Goal: Information Seeking & Learning: Learn about a topic

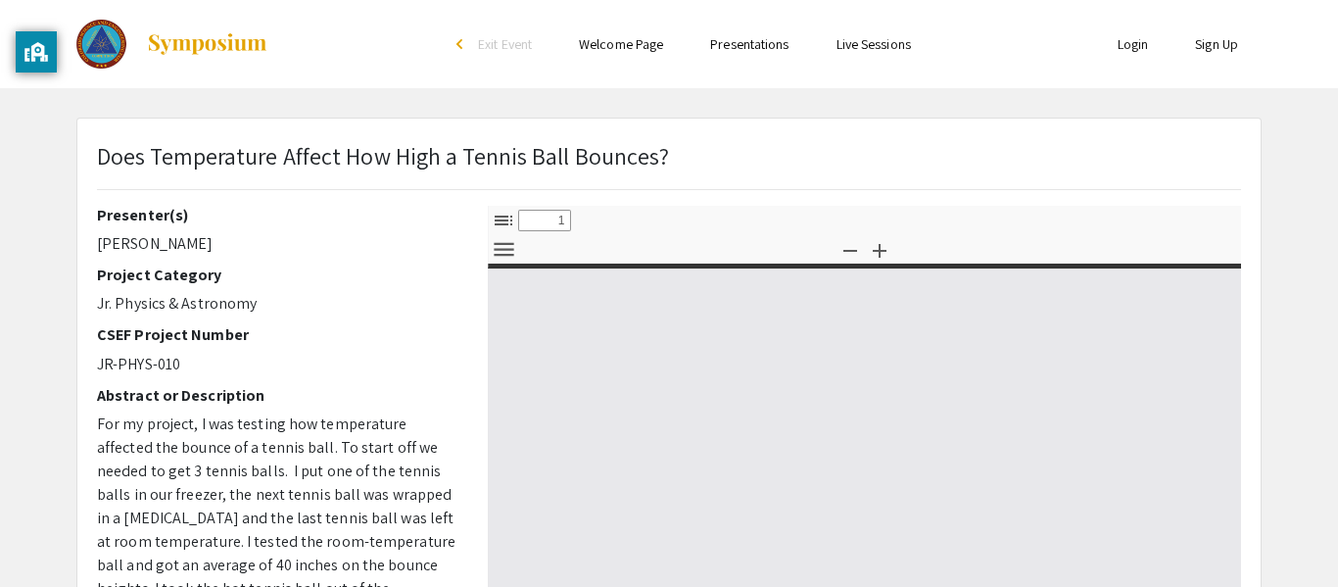
select select "custom"
type input "0"
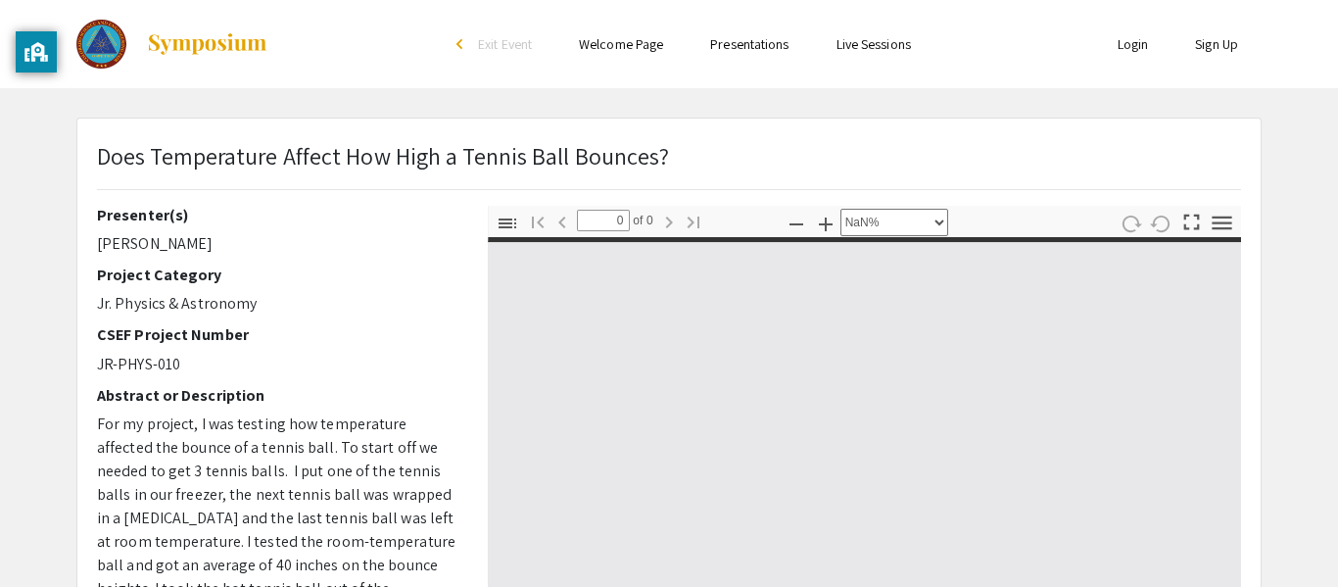
select select "auto"
type input "1"
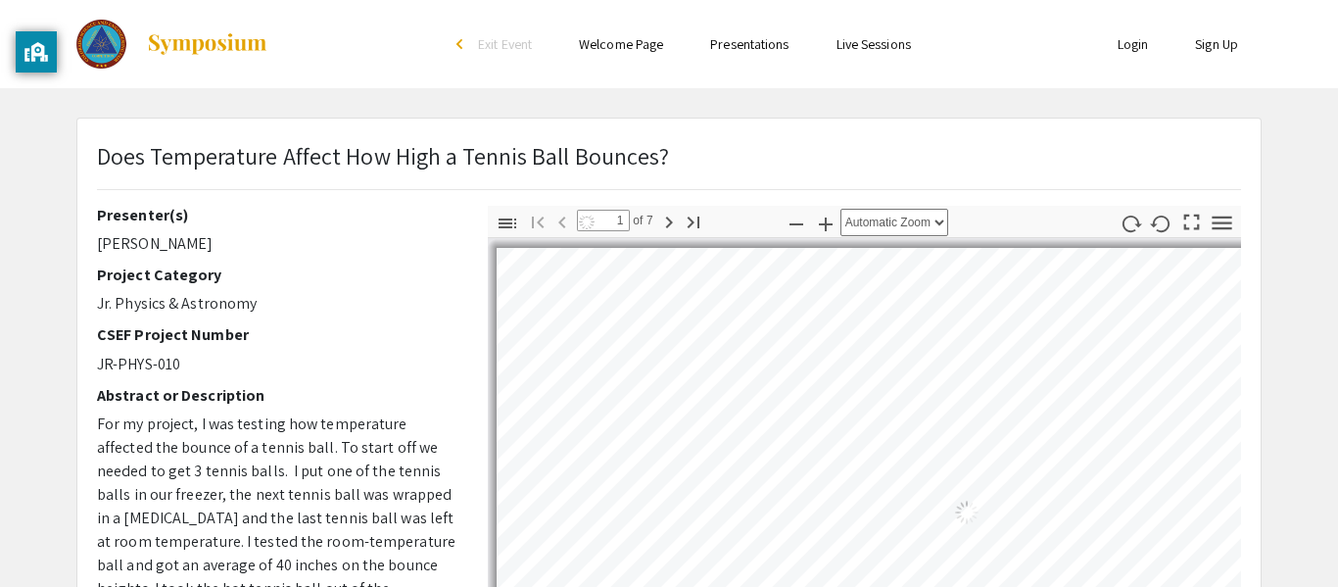
select select "auto"
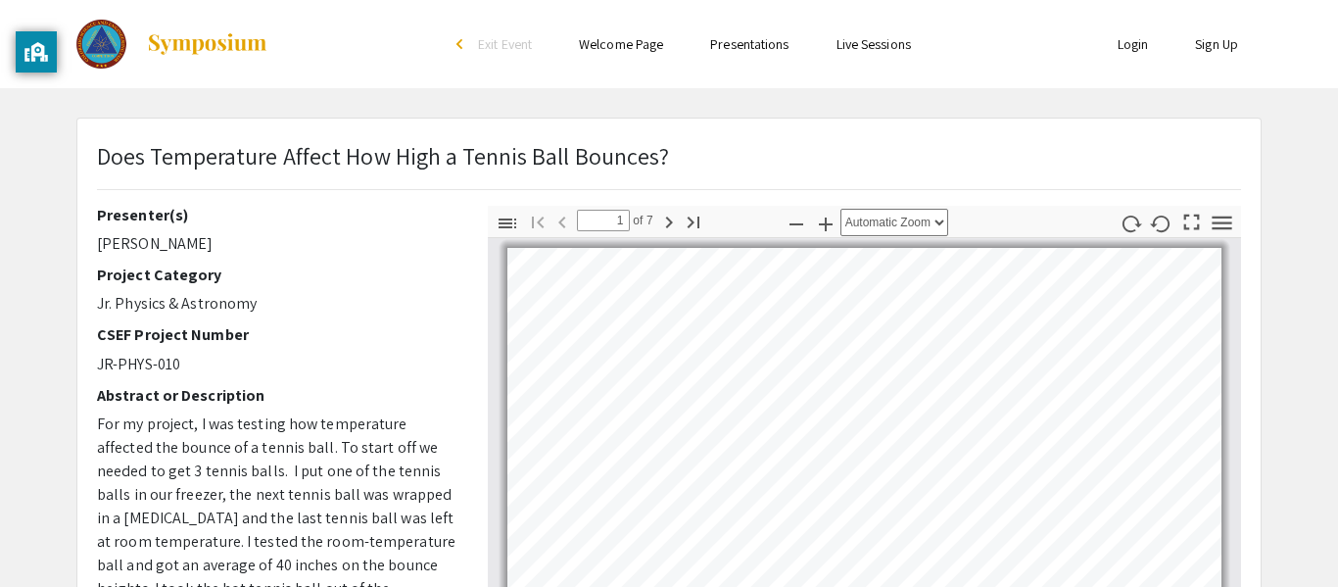
scroll to position [2, 0]
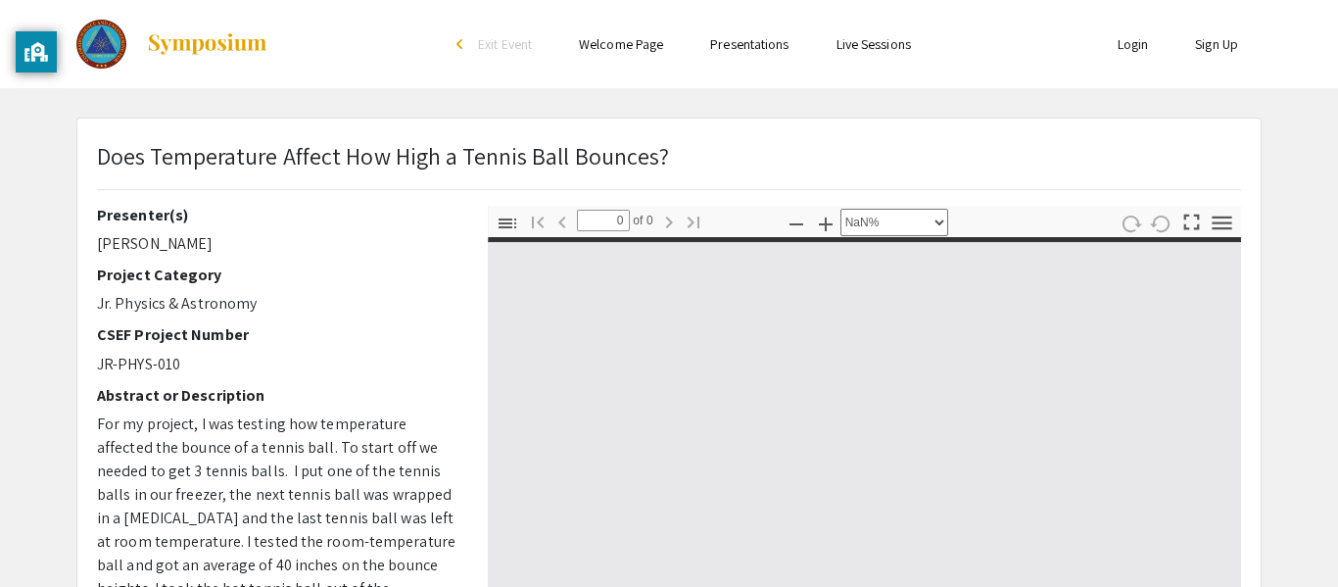
select select "custom"
